Goal: Task Accomplishment & Management: Manage account settings

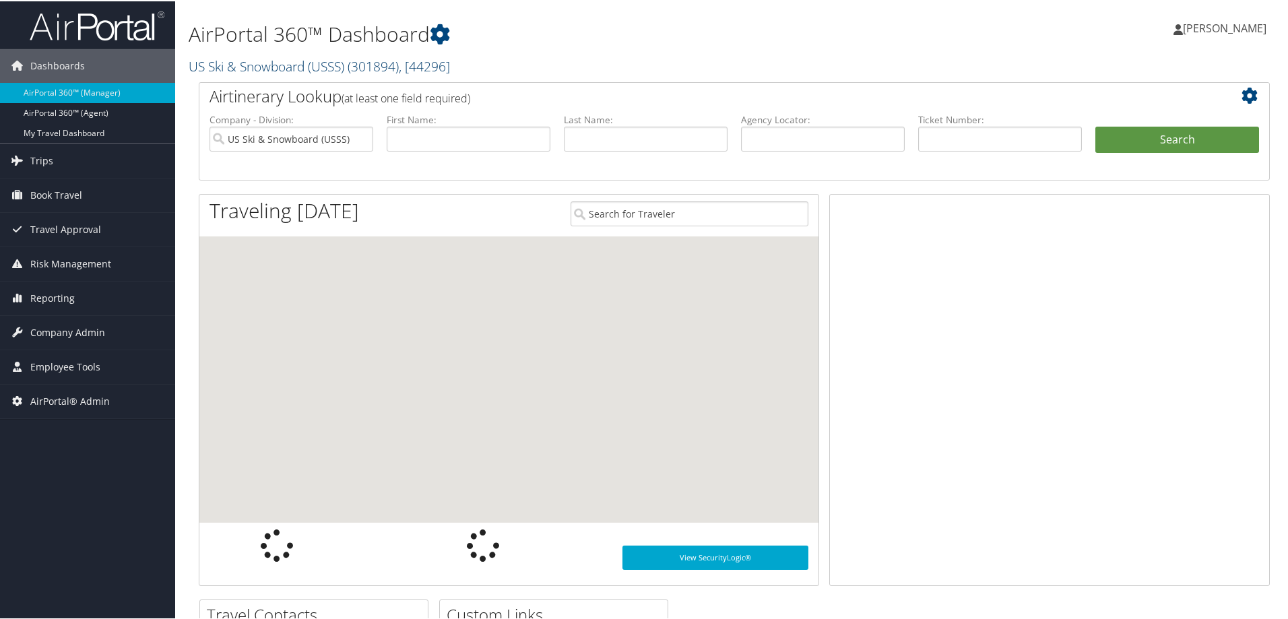
click at [243, 66] on link "US Ski & Snowboard (USSS) ( 301894 ) , [ 44296 ]" at bounding box center [319, 65] width 261 height 18
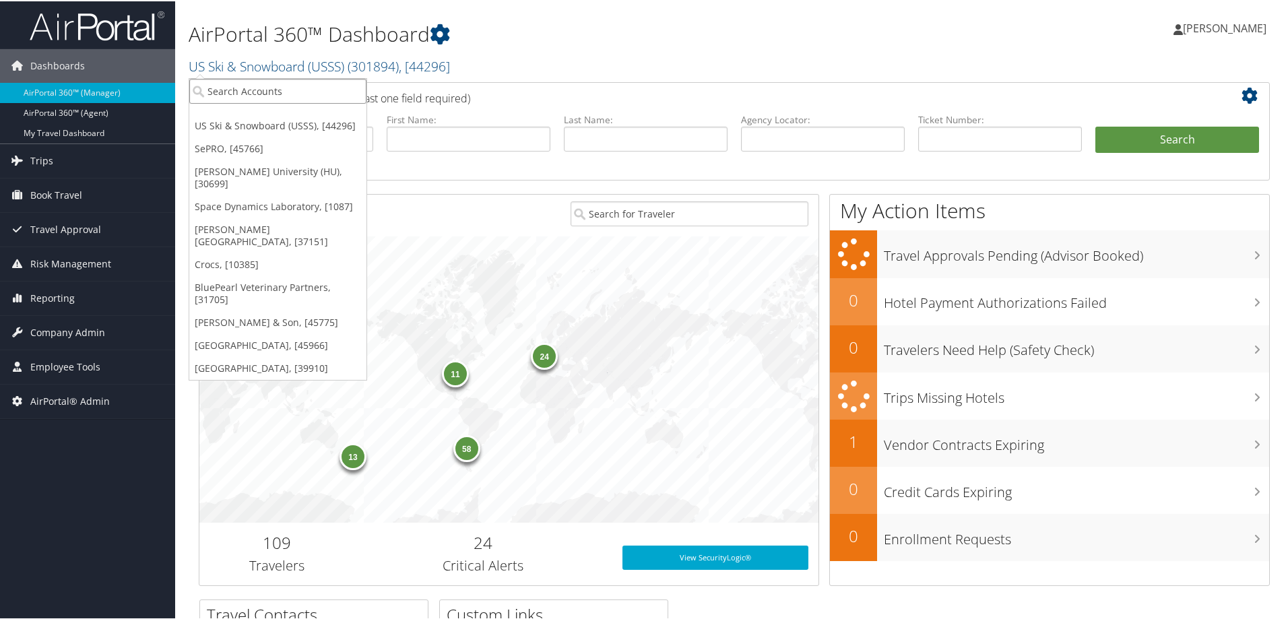
click at [245, 94] on input "search" at bounding box center [277, 89] width 177 height 25
type input "sage"
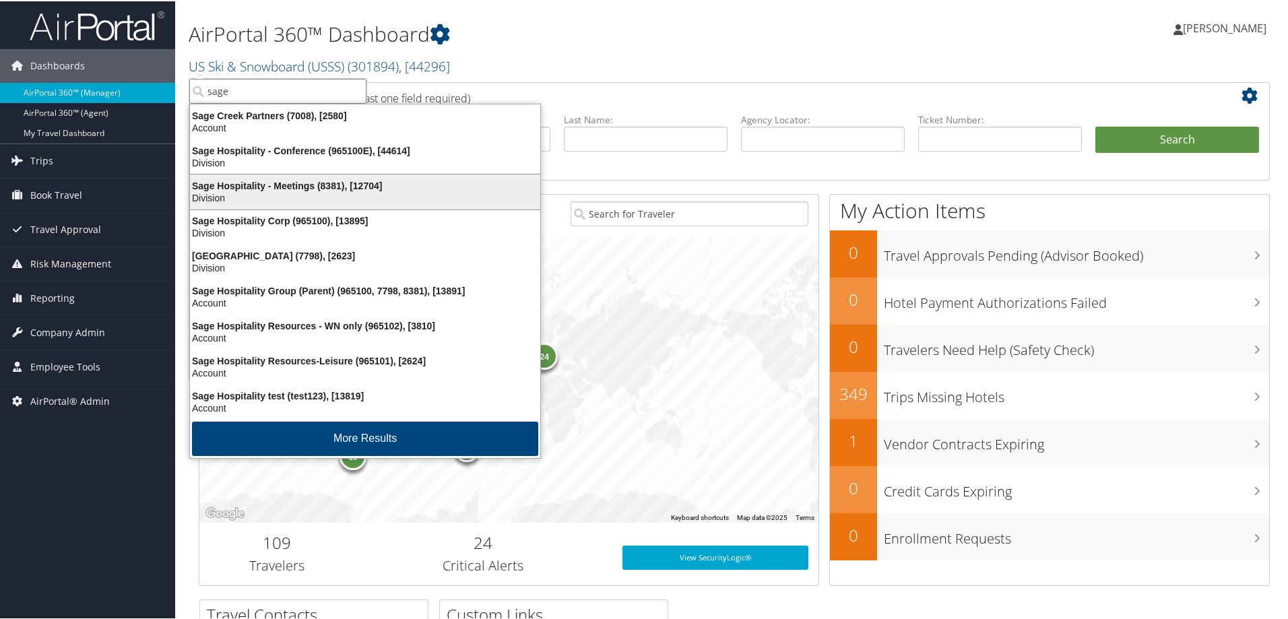
click at [280, 179] on div "Sage Hospitality - Meetings (8381), [12704]" at bounding box center [365, 185] width 367 height 12
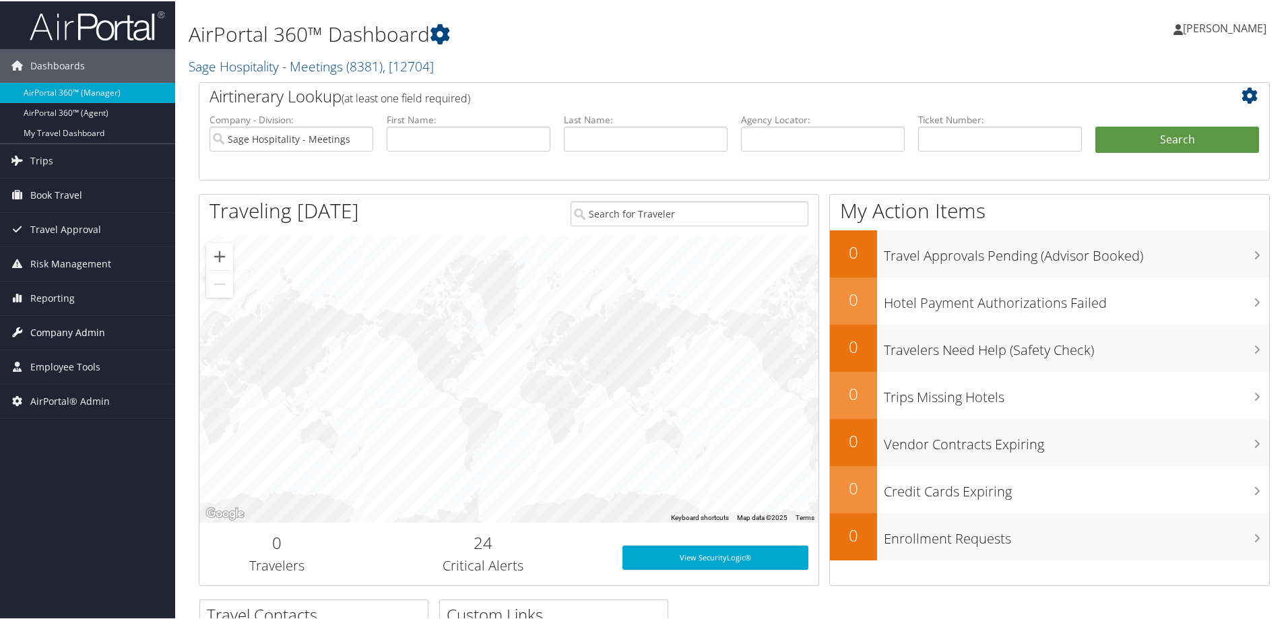
click at [75, 333] on span "Company Admin" at bounding box center [67, 332] width 75 height 34
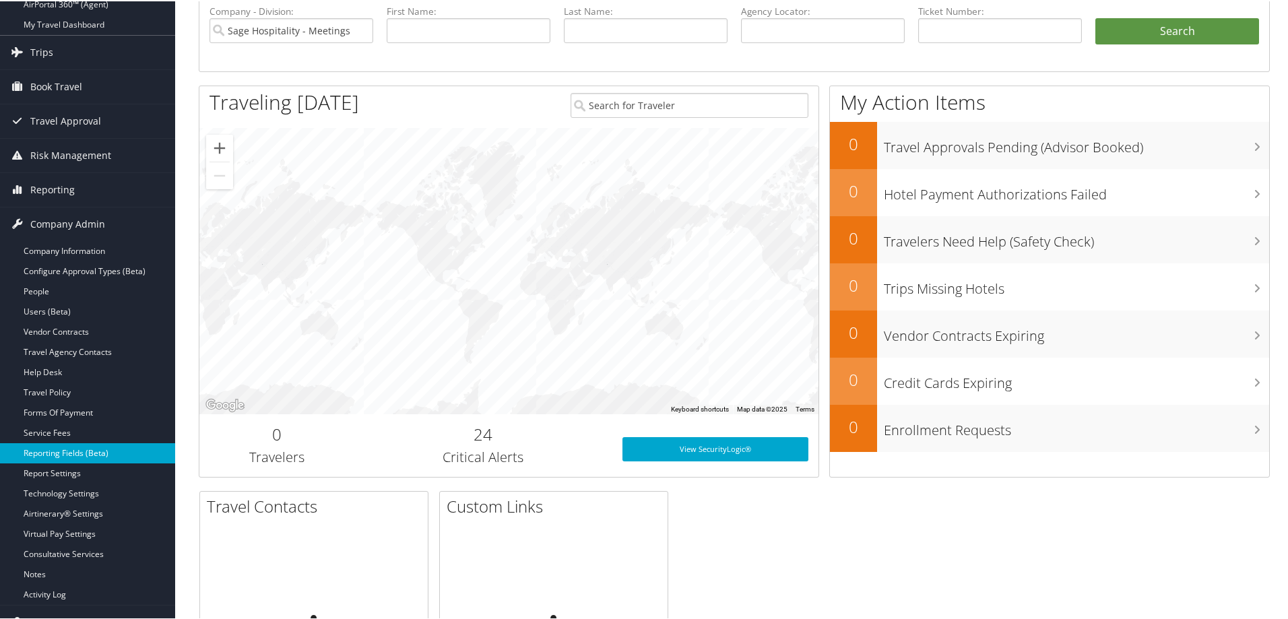
scroll to position [180, 0]
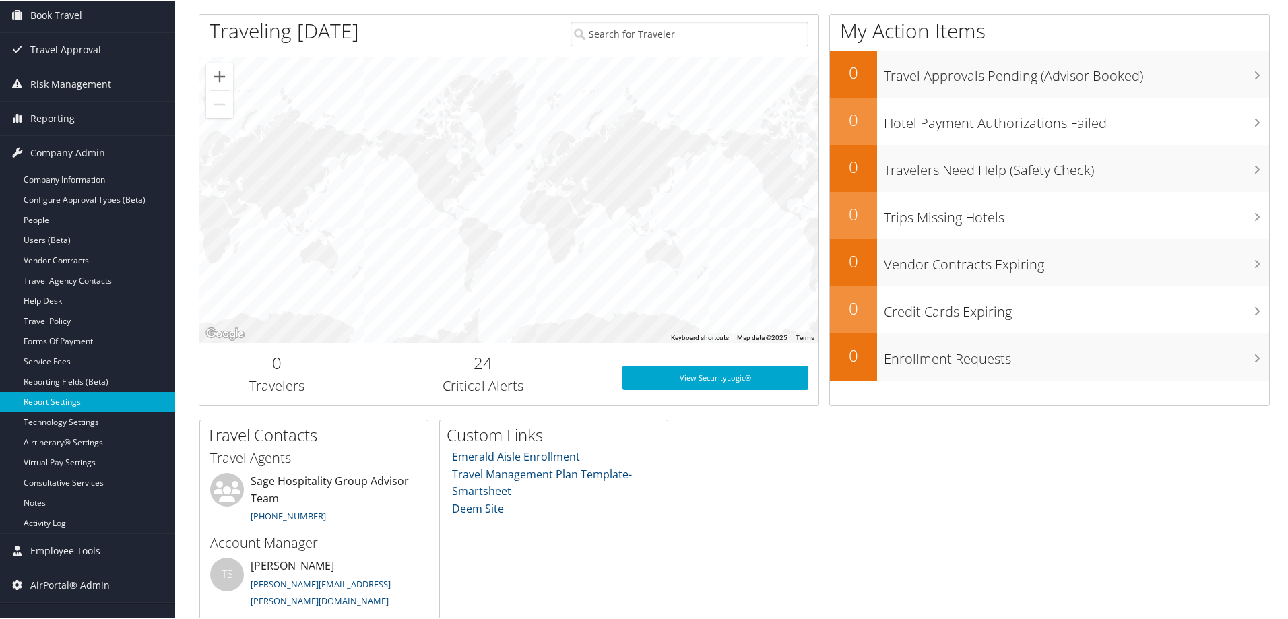
click at [68, 396] on link "Report Settings" at bounding box center [87, 401] width 175 height 20
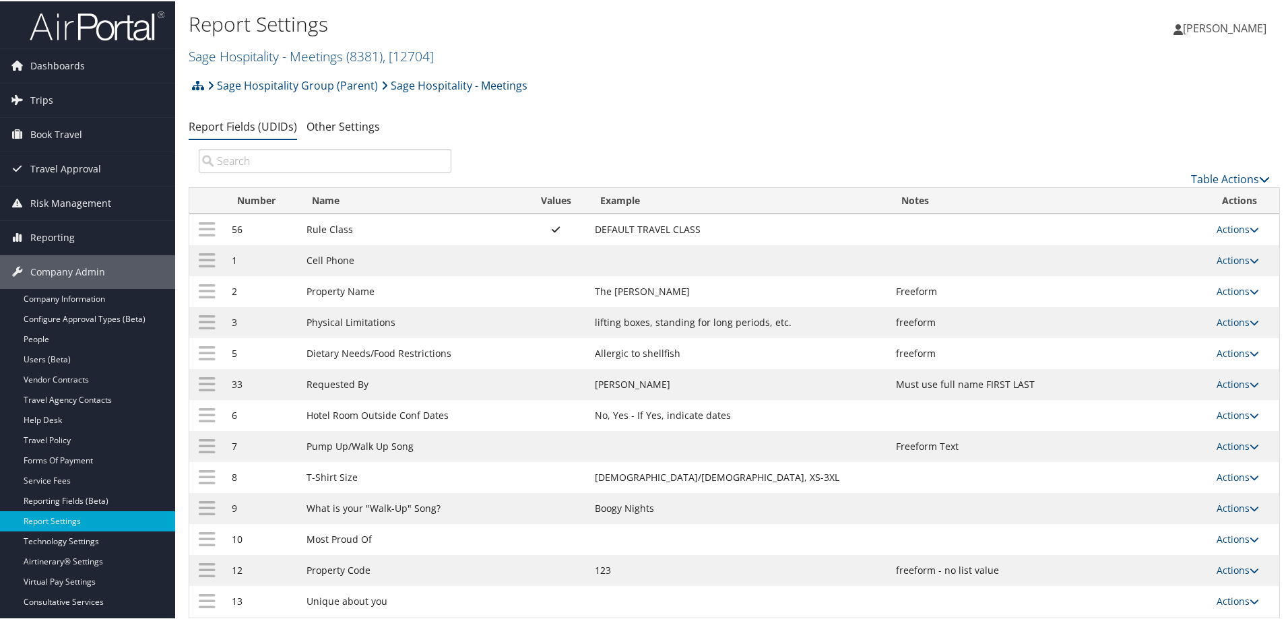
scroll to position [102, 0]
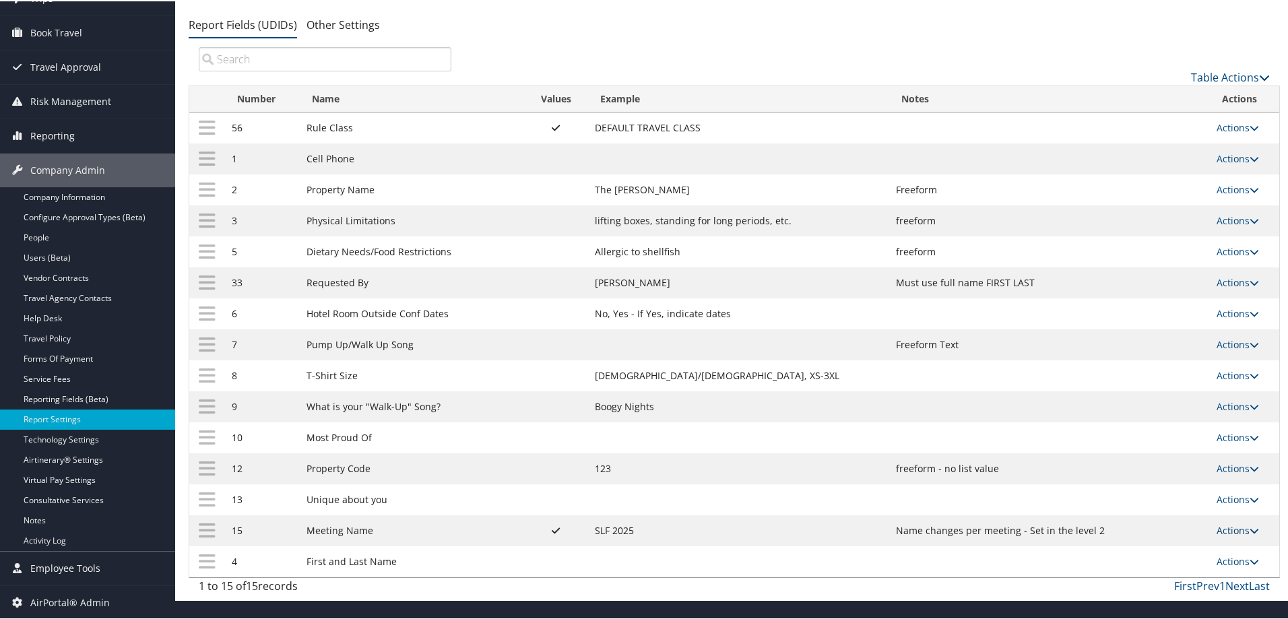
click at [1226, 531] on link "Actions" at bounding box center [1238, 529] width 42 height 13
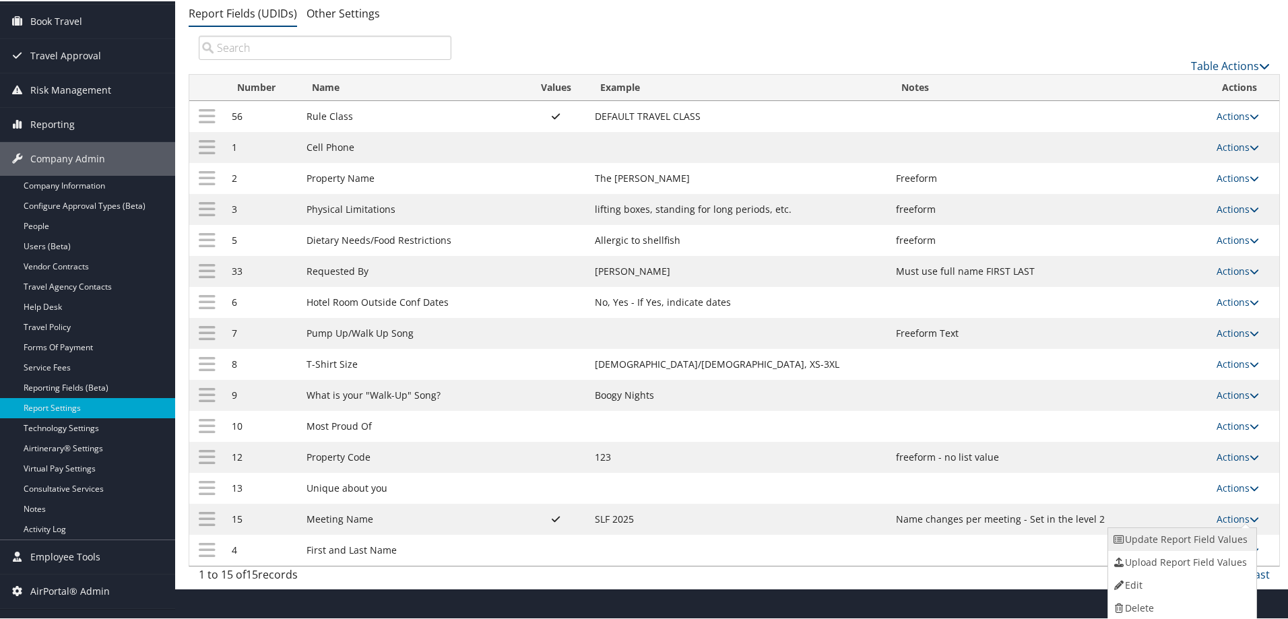
click at [1188, 536] on link "Update Report Field Values" at bounding box center [1181, 538] width 146 height 23
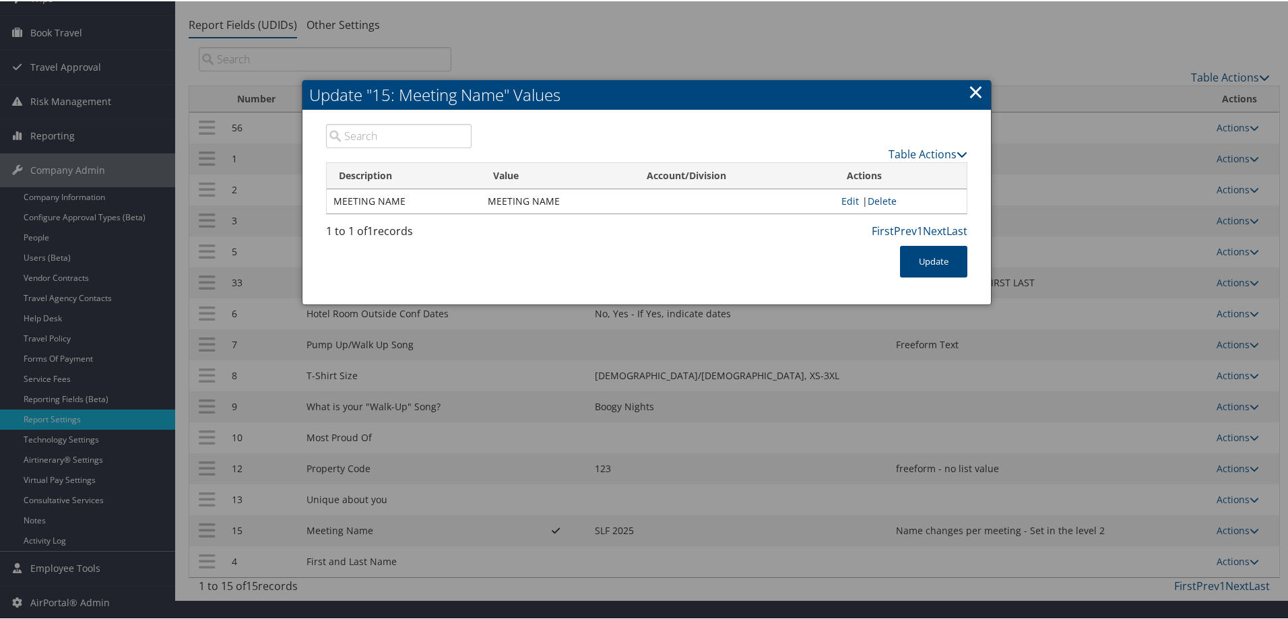
click at [978, 98] on link "×" at bounding box center [975, 90] width 15 height 27
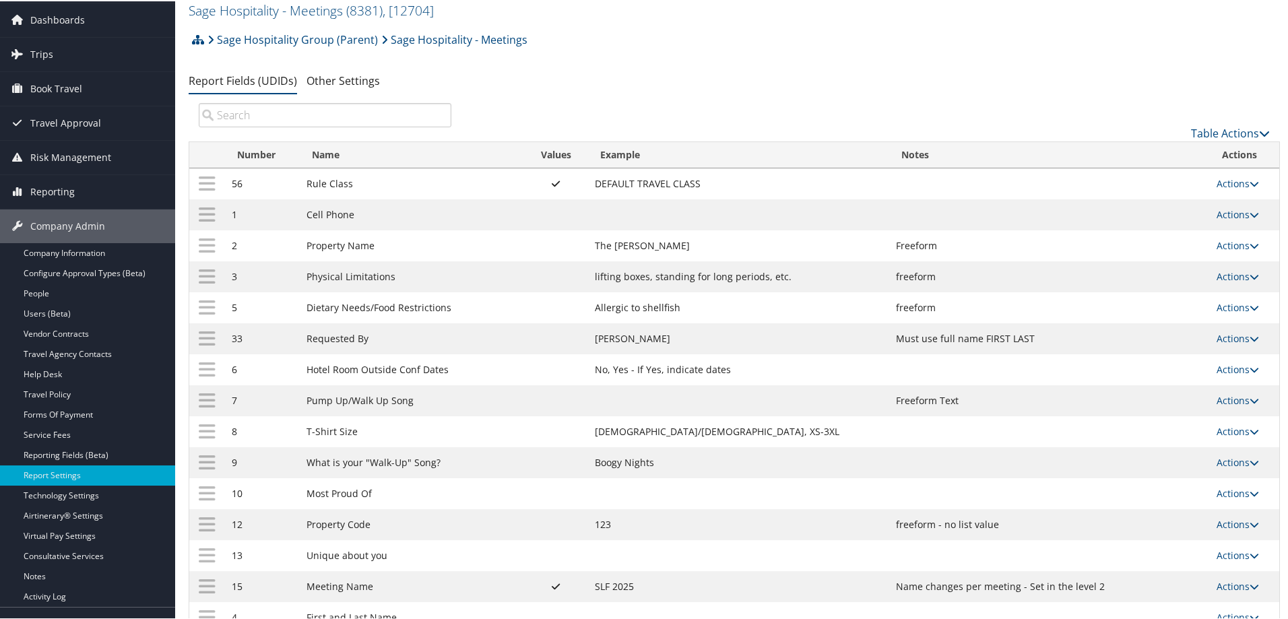
scroll to position [0, 0]
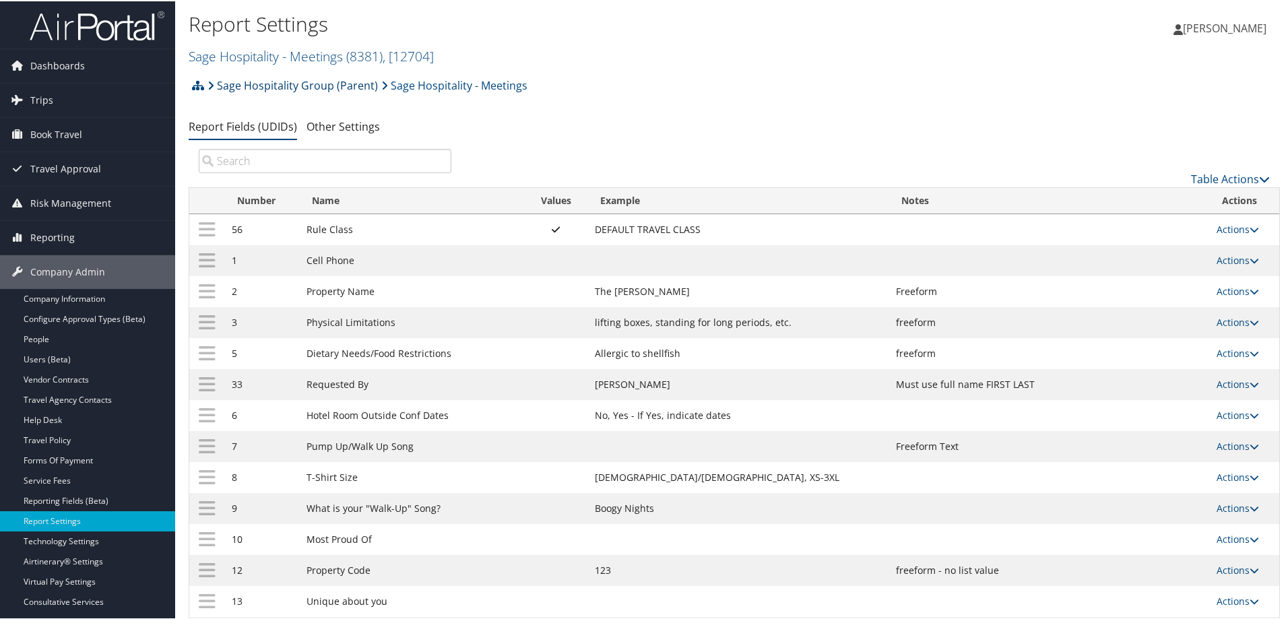
click at [302, 86] on link "Sage Hospitality Group (Parent)" at bounding box center [293, 84] width 170 height 27
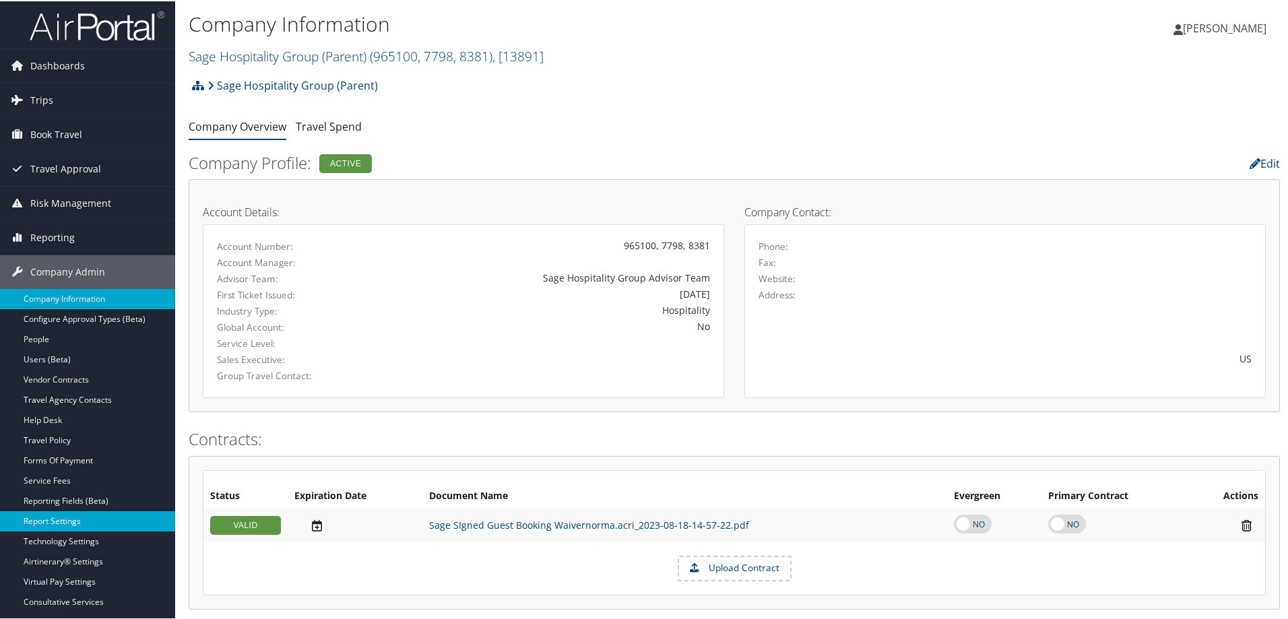
click at [55, 524] on link "Report Settings" at bounding box center [87, 520] width 175 height 20
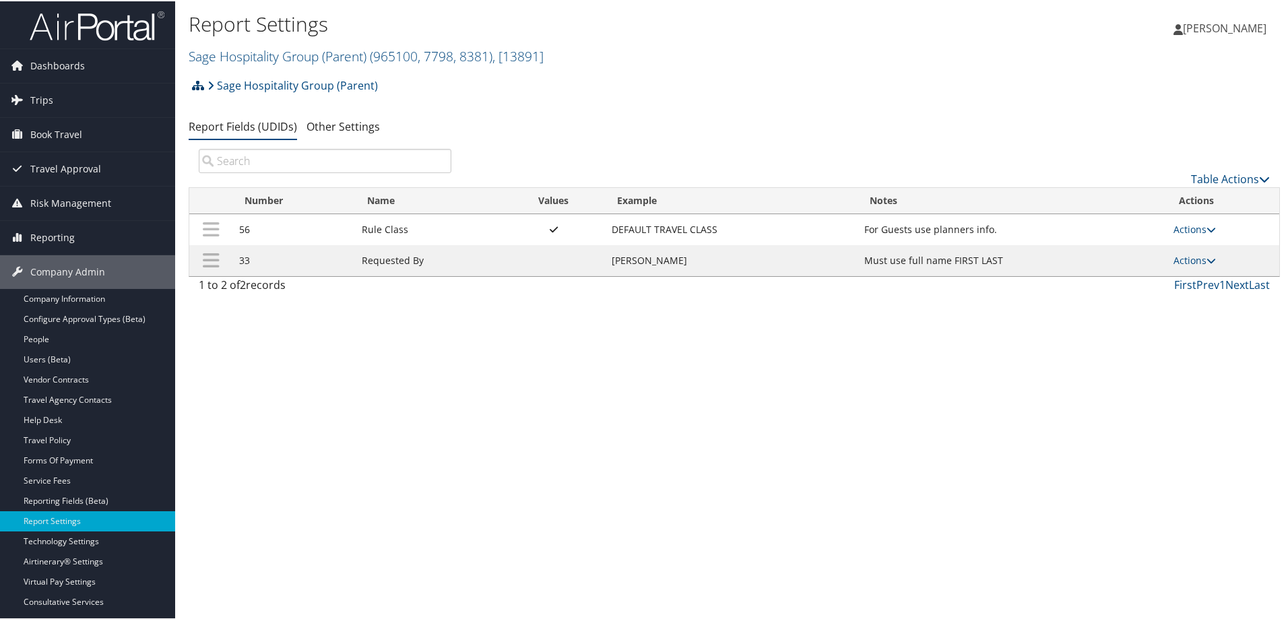
click at [196, 88] on icon at bounding box center [198, 84] width 12 height 11
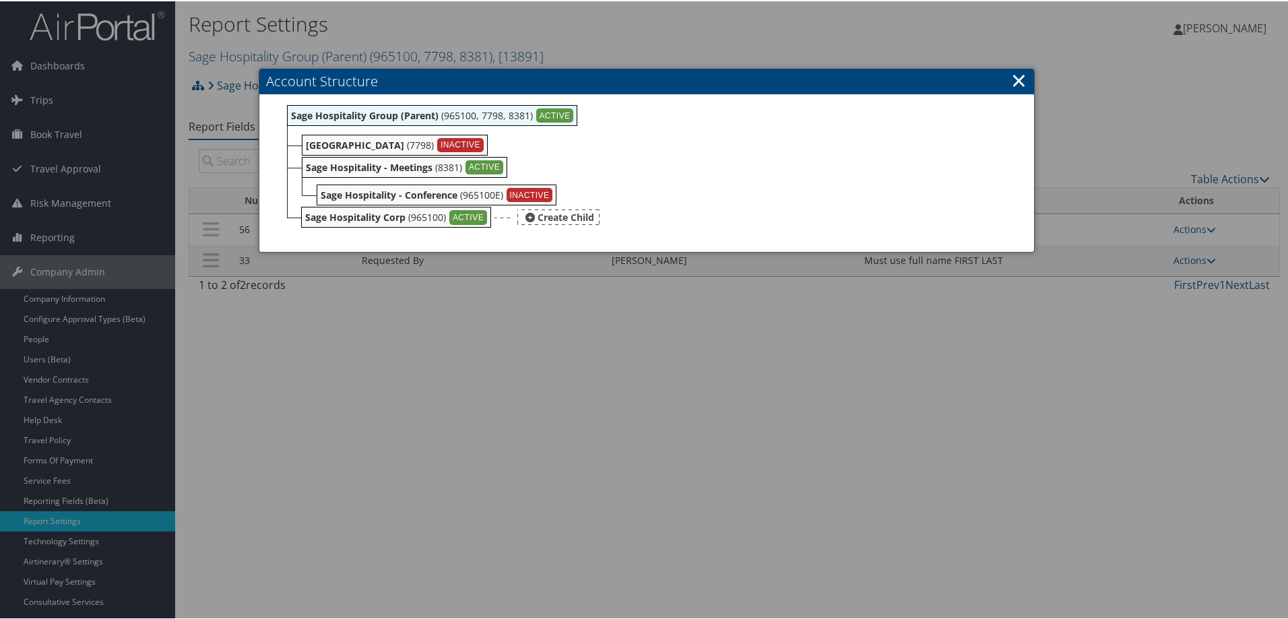
click at [372, 216] on b "Sage Hospitality Corp" at bounding box center [355, 216] width 100 height 13
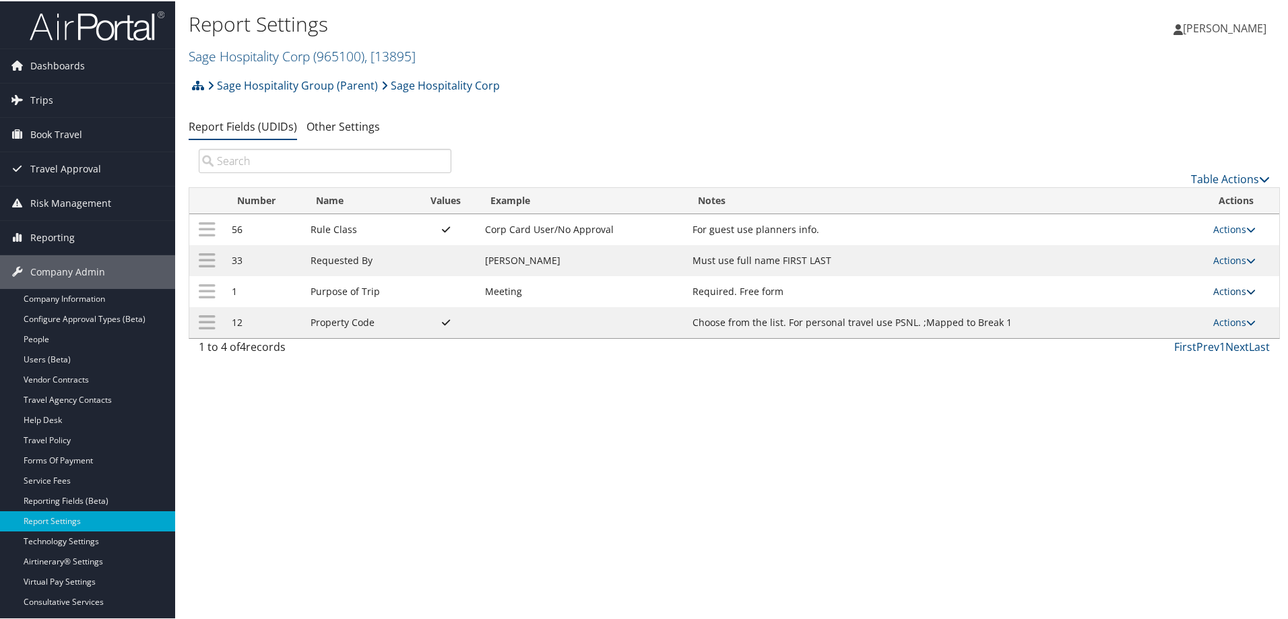
click at [1224, 289] on link "Actions" at bounding box center [1235, 290] width 42 height 13
click at [1166, 315] on link "Update Report Field Values" at bounding box center [1178, 310] width 146 height 23
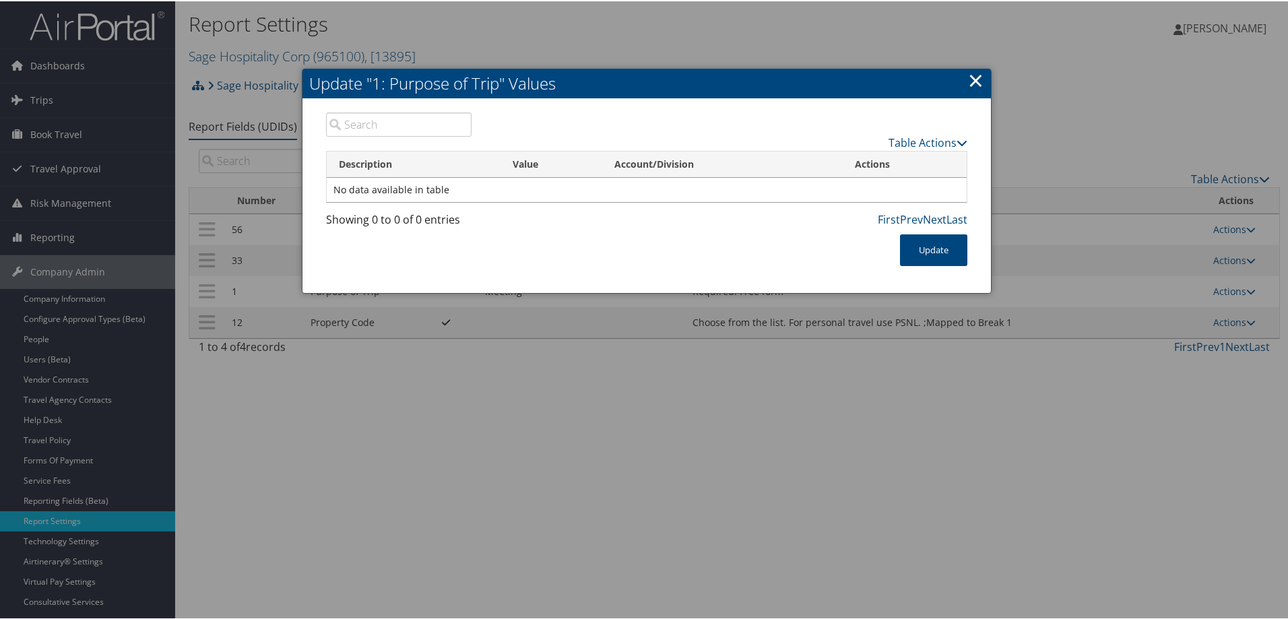
click at [976, 82] on link "×" at bounding box center [975, 78] width 15 height 27
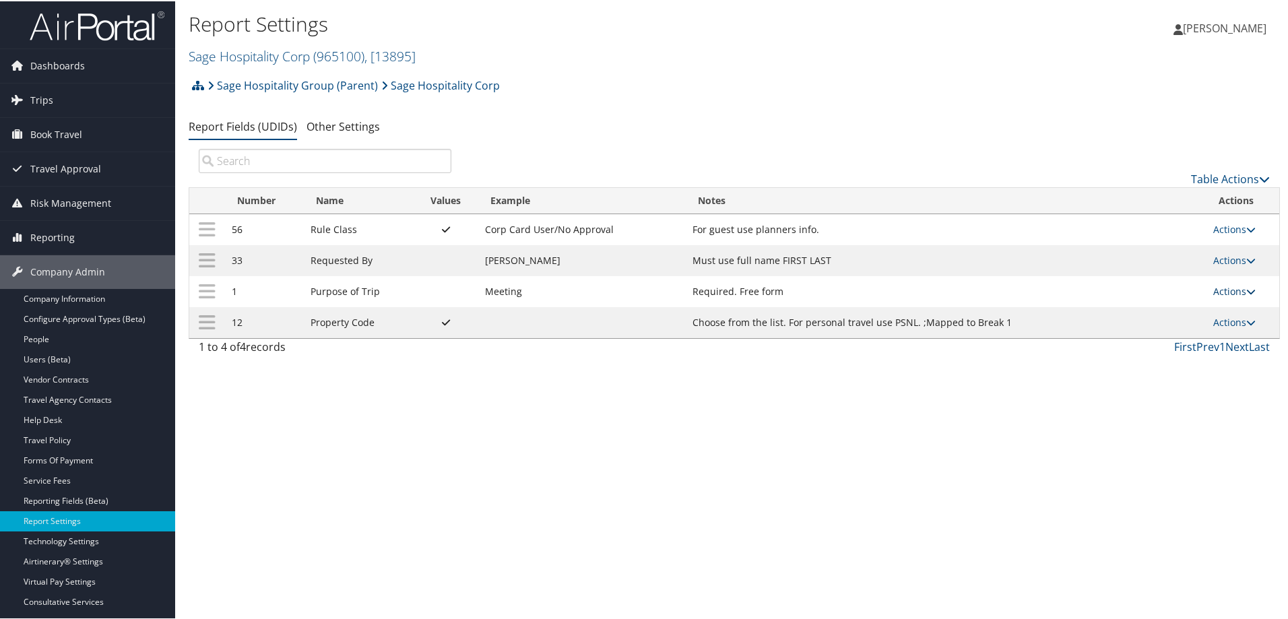
click at [1224, 290] on link "Actions" at bounding box center [1235, 290] width 42 height 13
click at [195, 84] on icon at bounding box center [198, 84] width 12 height 11
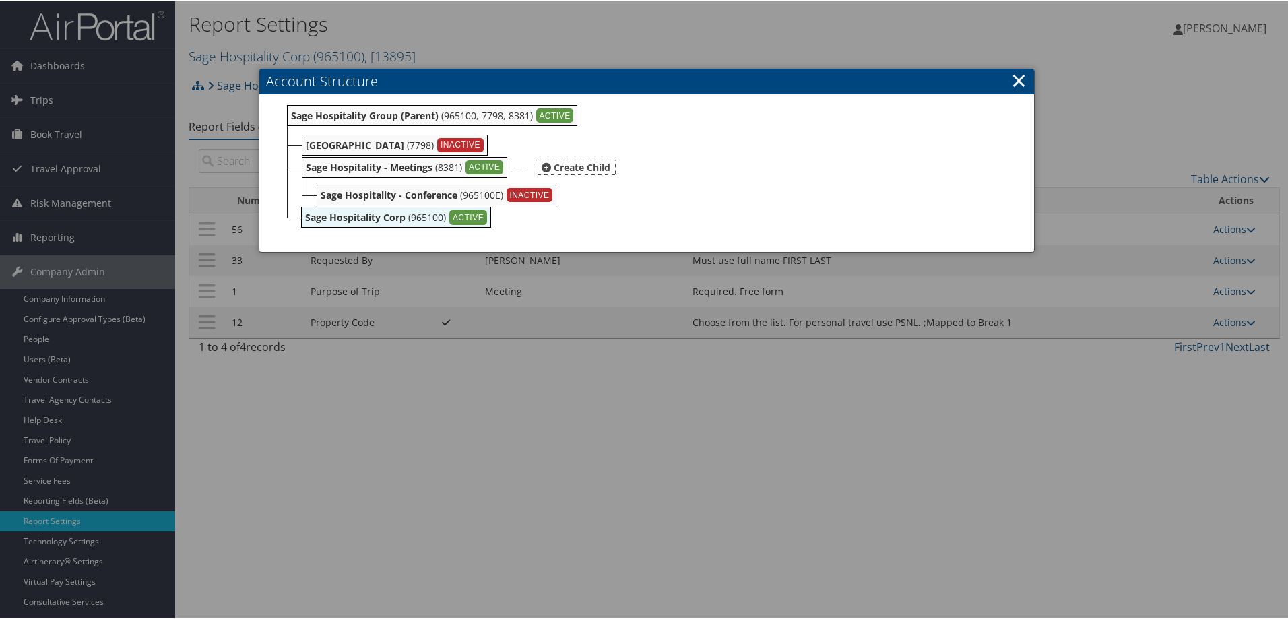
click at [375, 168] on b "Sage Hospitality - Meetings" at bounding box center [369, 166] width 127 height 13
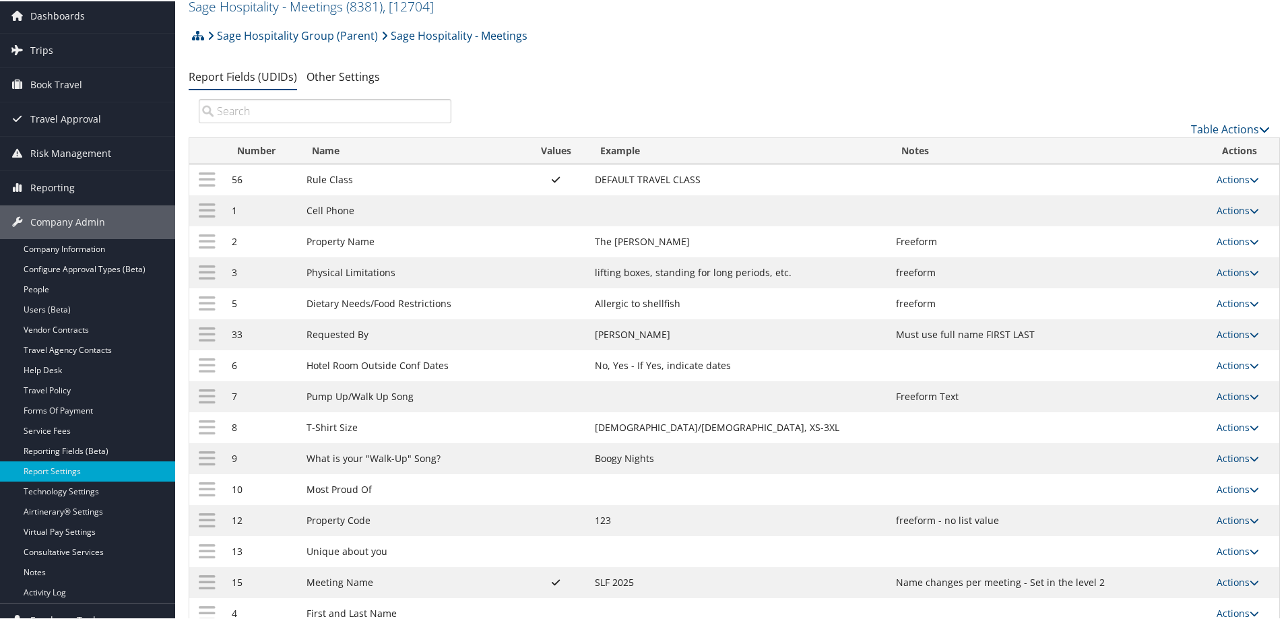
scroll to position [102, 0]
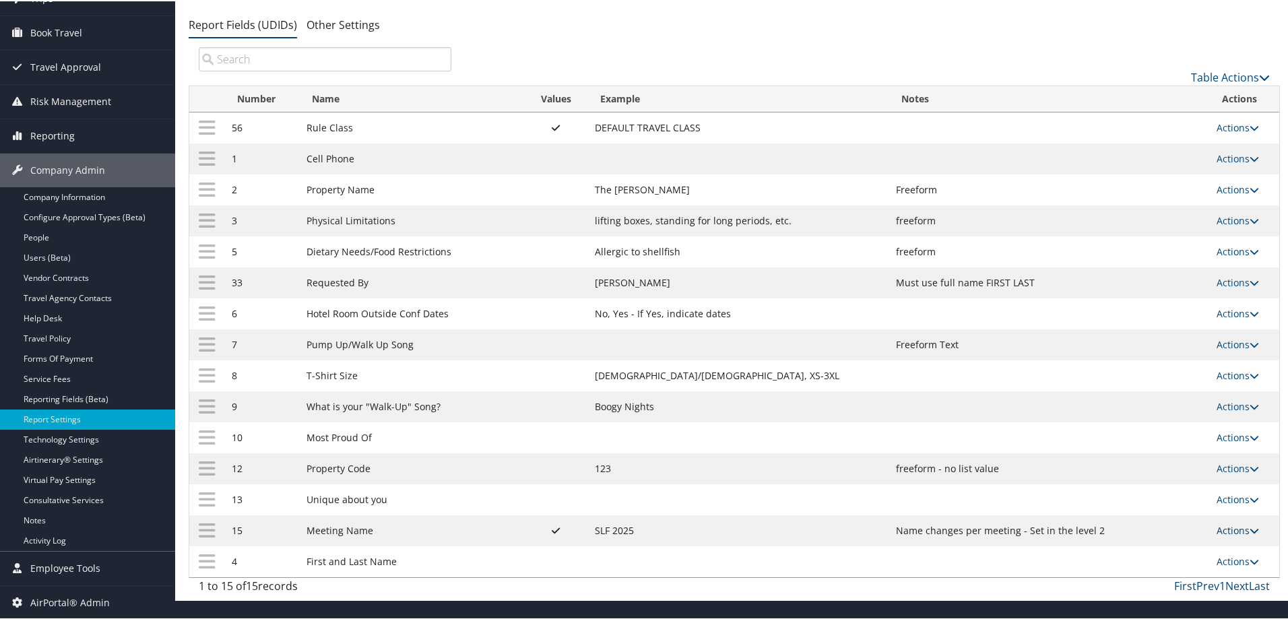
click at [1234, 533] on link "Actions" at bounding box center [1238, 529] width 42 height 13
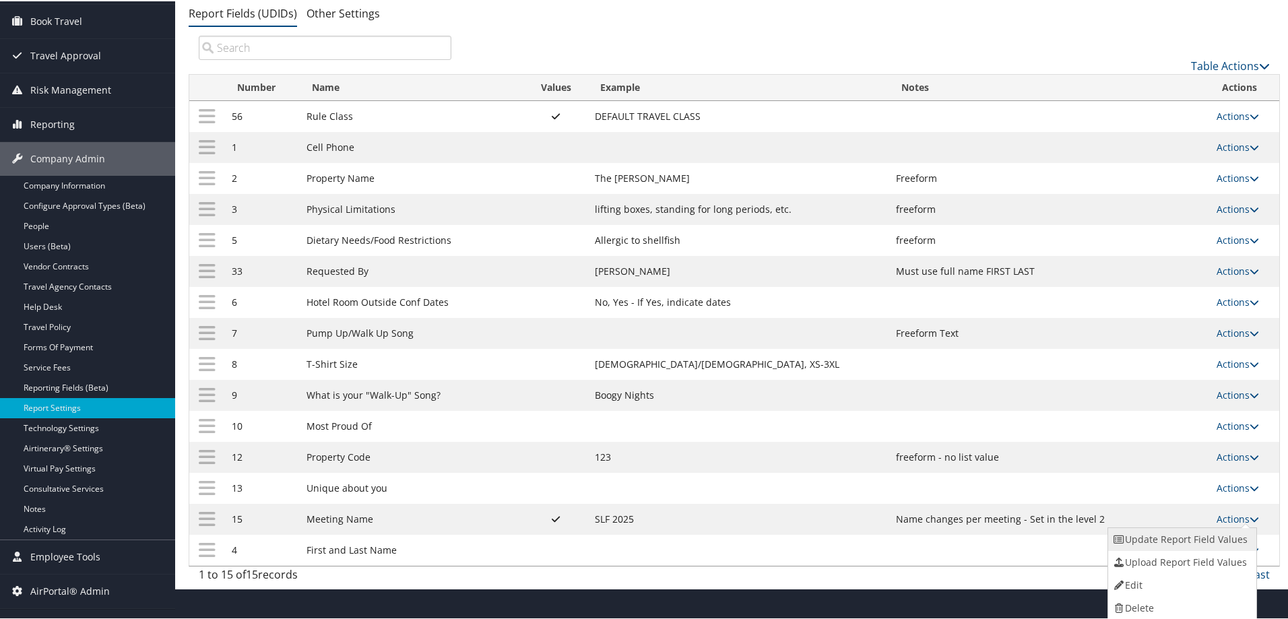
click at [1177, 538] on link "Update Report Field Values" at bounding box center [1181, 538] width 146 height 23
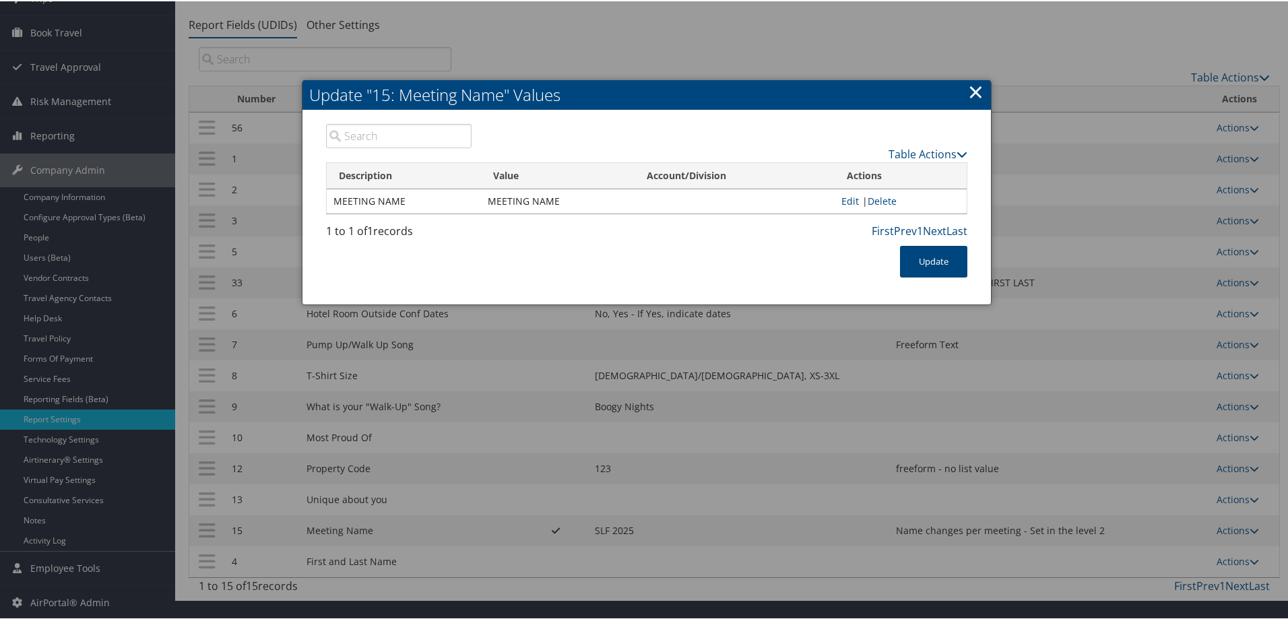
click at [973, 92] on link "×" at bounding box center [975, 90] width 15 height 27
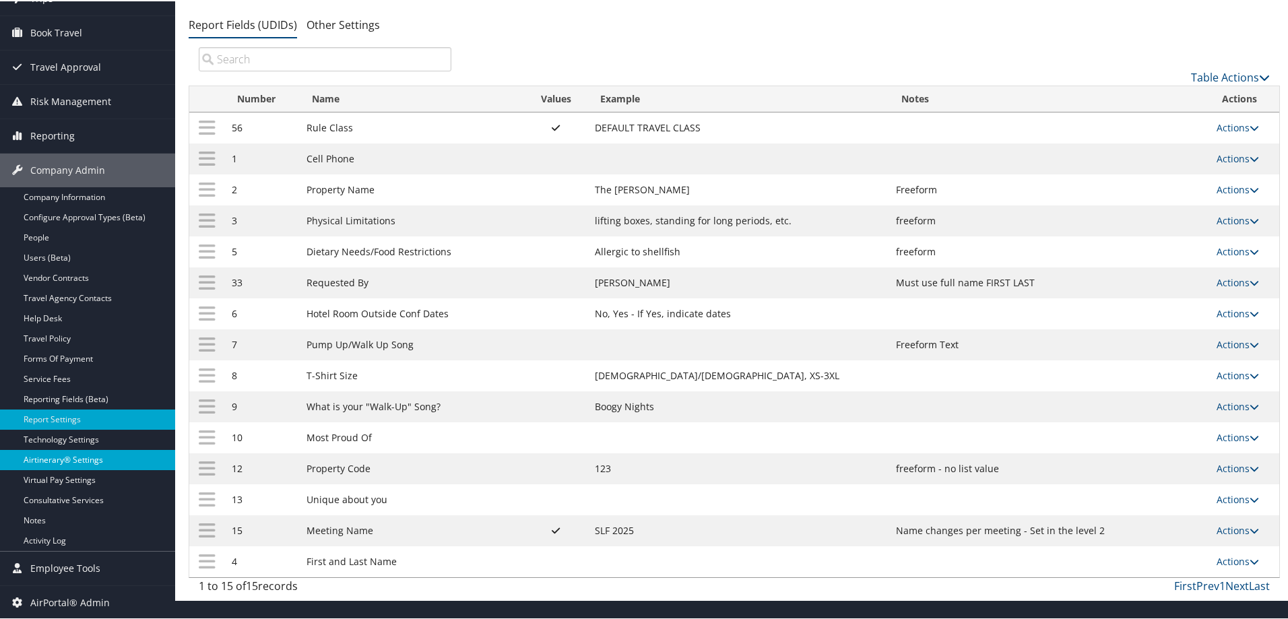
click at [50, 462] on link "Airtinerary® Settings" at bounding box center [87, 459] width 175 height 20
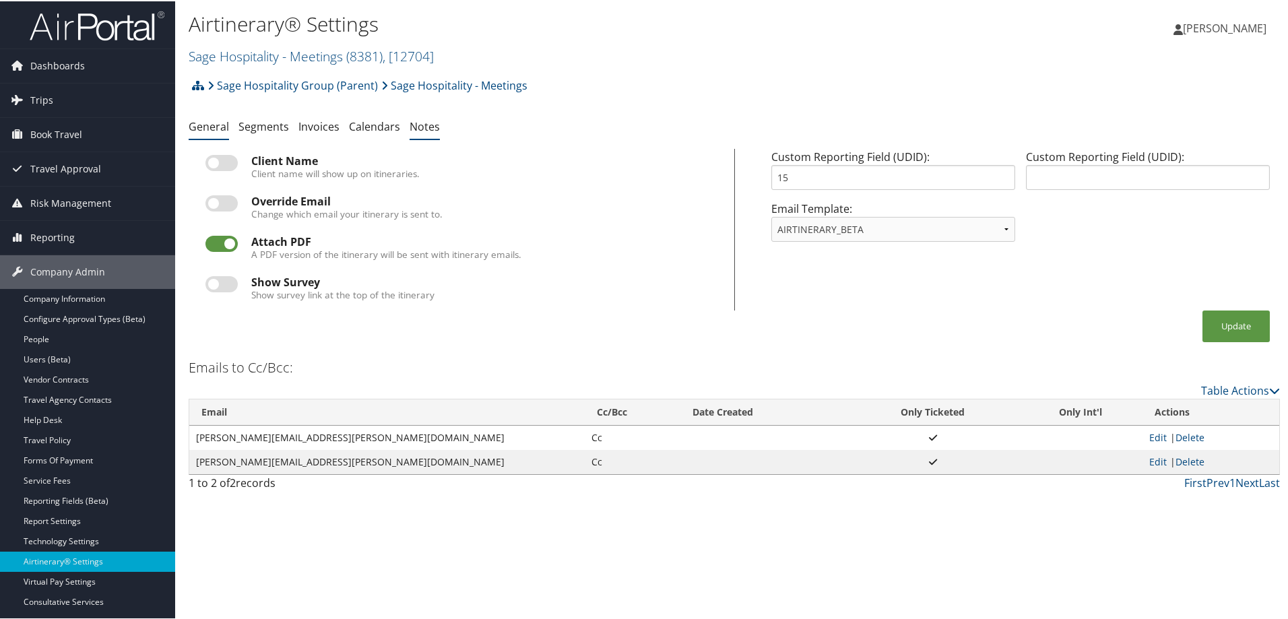
click at [417, 128] on link "Notes" at bounding box center [425, 125] width 30 height 15
